Goal: Complete application form

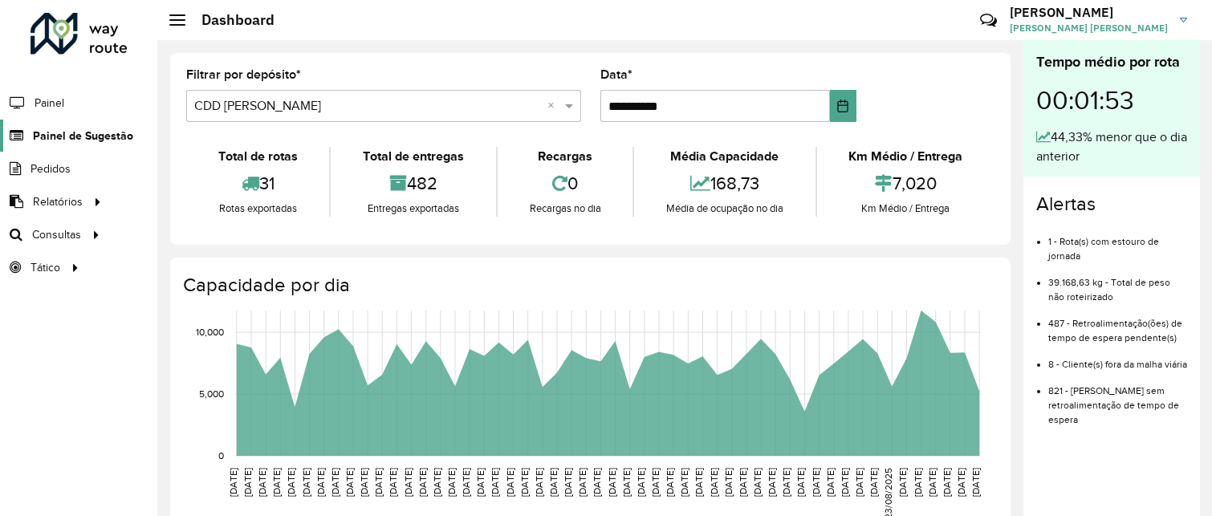
click at [67, 138] on span "Painel de Sugestão" at bounding box center [83, 136] width 100 height 17
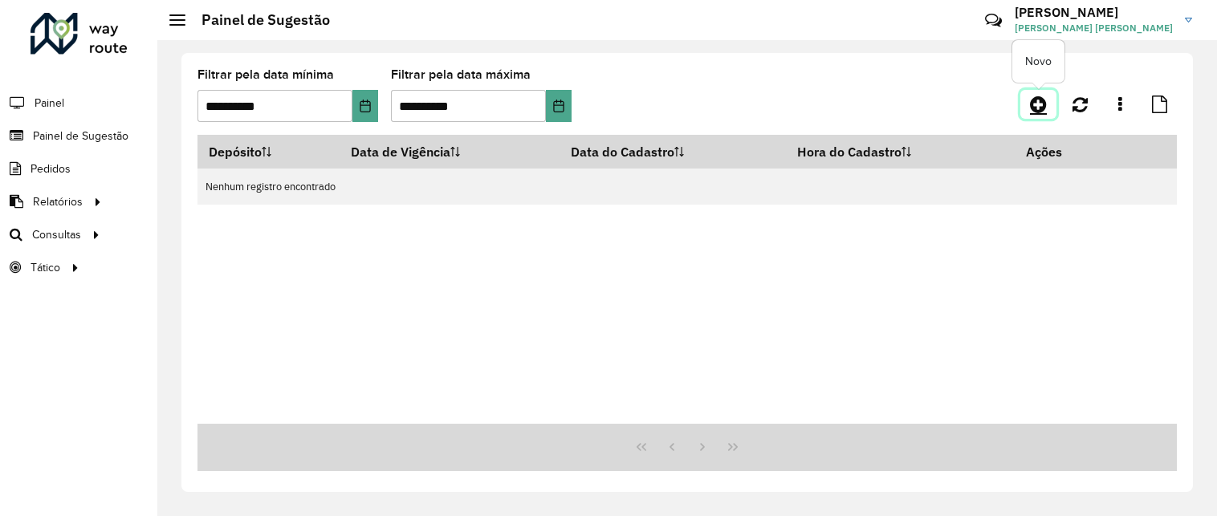
click at [1048, 99] on link at bounding box center [1038, 104] width 36 height 29
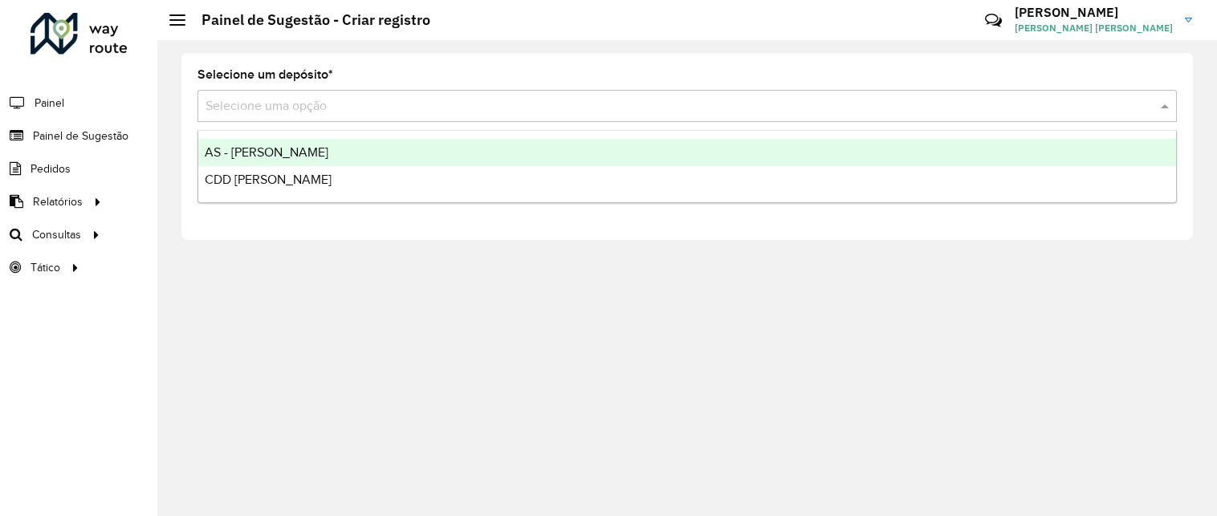
click at [691, 100] on input "text" at bounding box center [670, 106] width 931 height 19
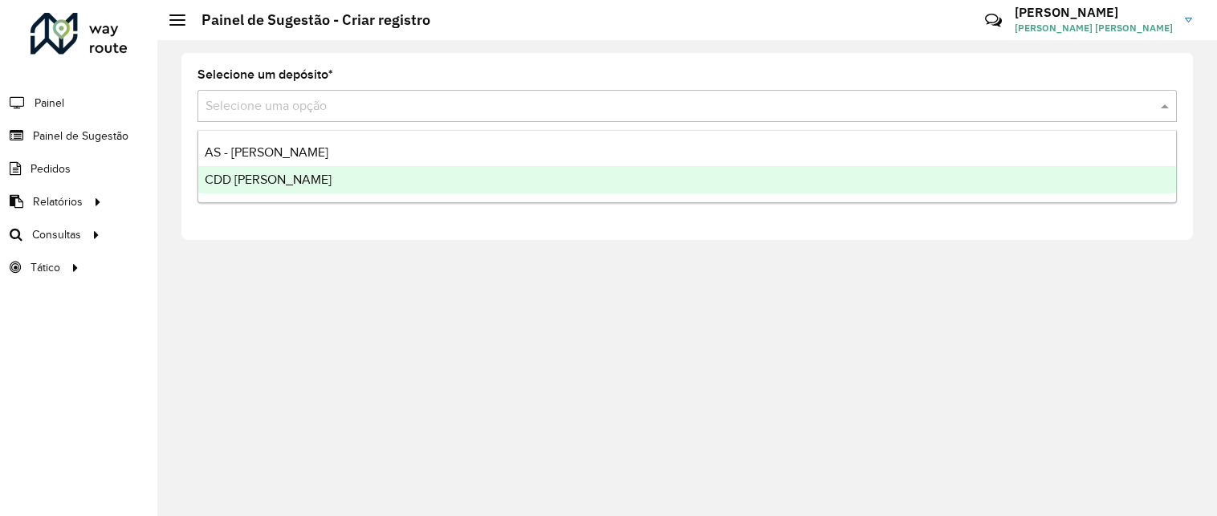
click at [333, 171] on div "CDD [PERSON_NAME]" at bounding box center [687, 179] width 978 height 27
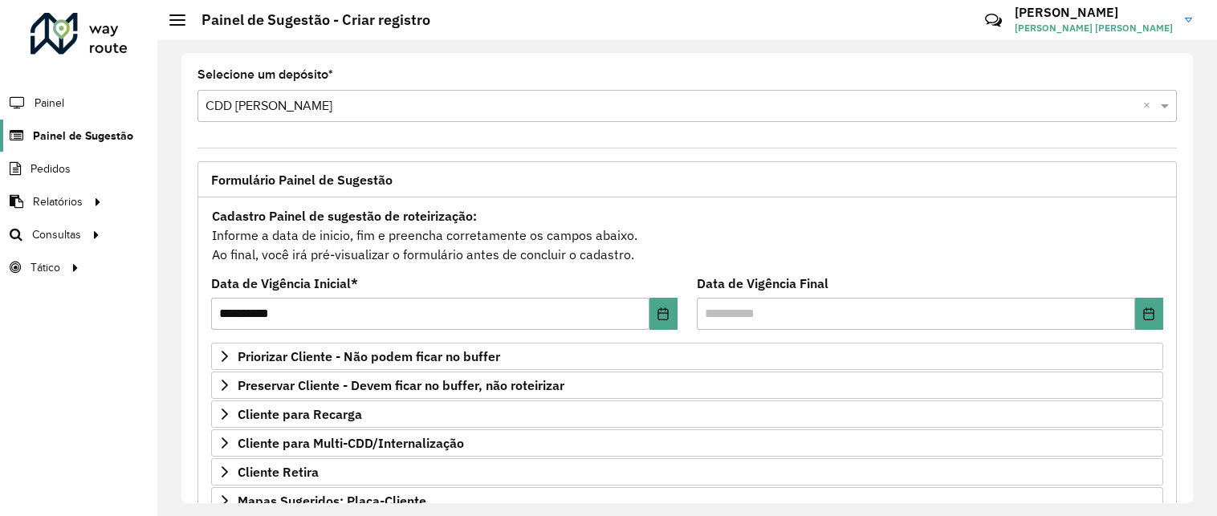
click at [96, 124] on link "Painel de Sugestão" at bounding box center [66, 136] width 133 height 32
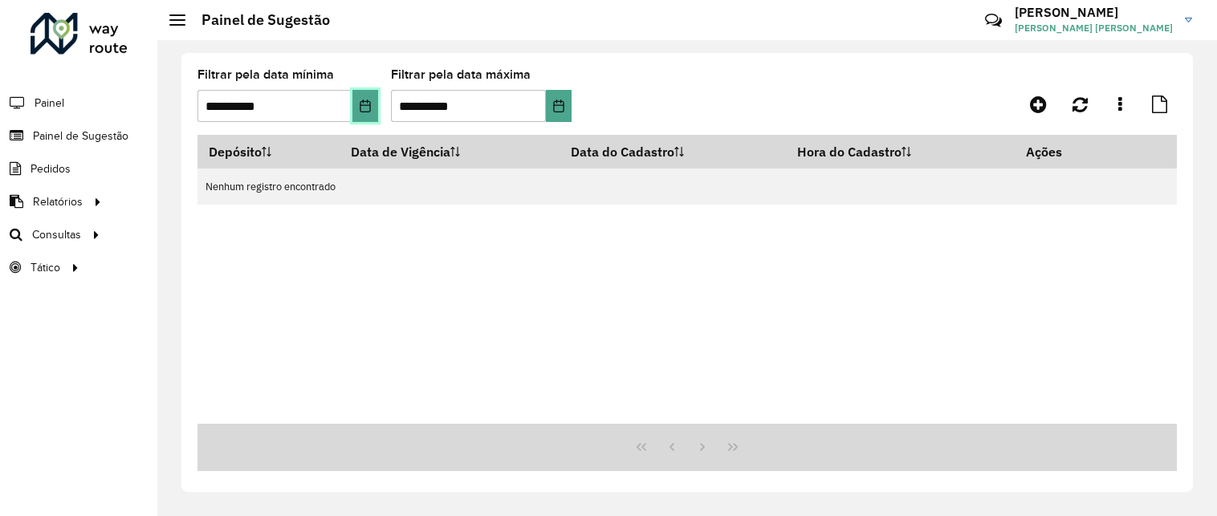
click at [359, 106] on icon "Choose Date" at bounding box center [365, 106] width 13 height 13
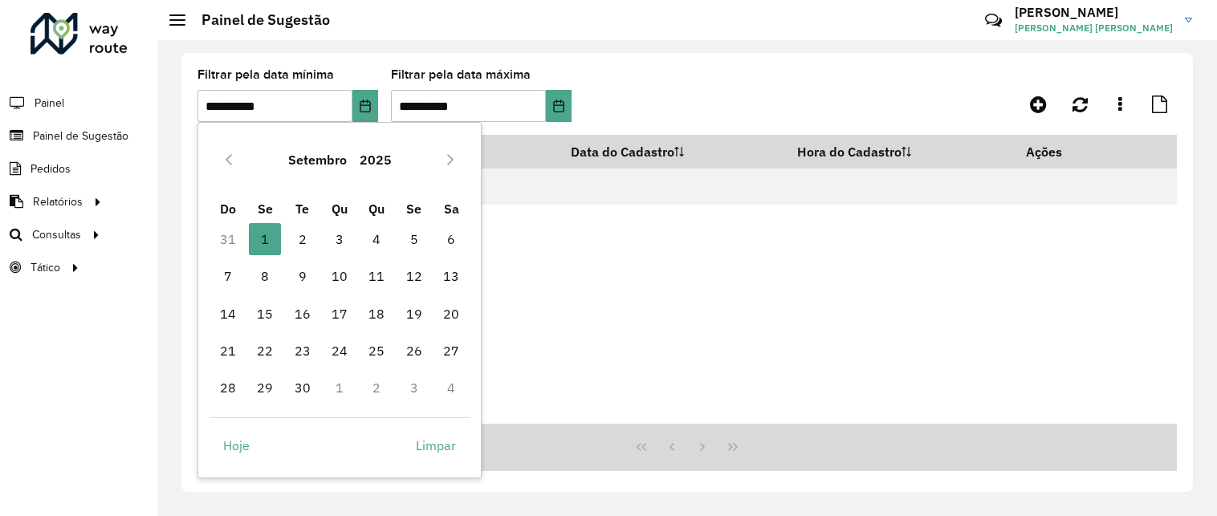
click at [230, 240] on td "31" at bounding box center [228, 239] width 37 height 37
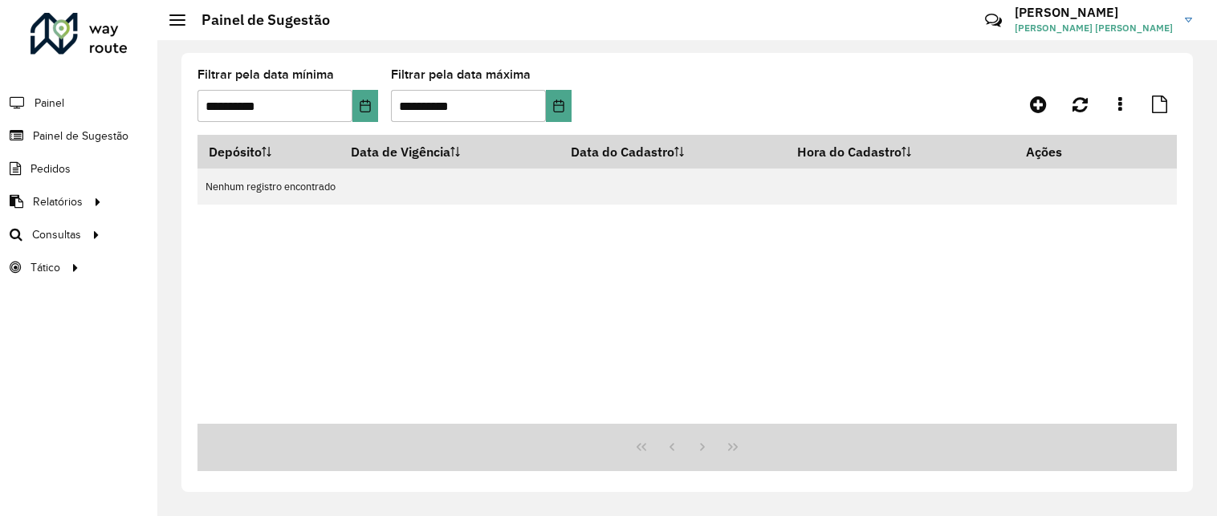
click at [674, 75] on formly-group "**********" at bounding box center [558, 102] width 722 height 66
